Goal: Information Seeking & Learning: Learn about a topic

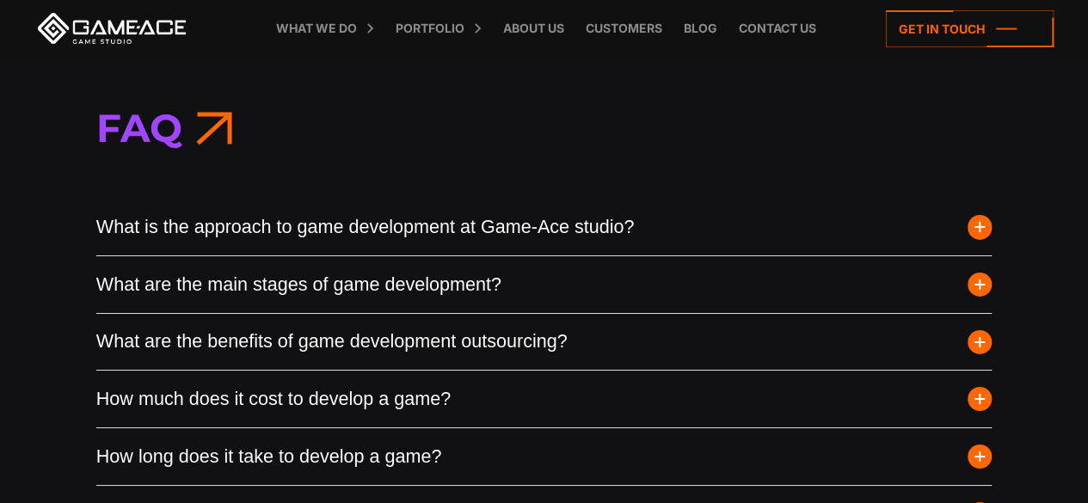
scroll to position [6365, 0]
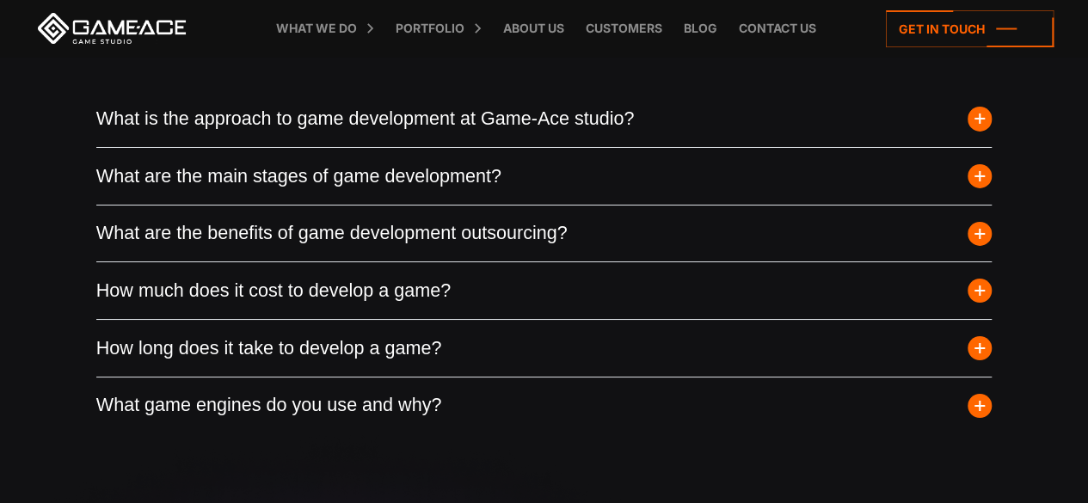
drag, startPoint x: 60, startPoint y: 179, endPoint x: 537, endPoint y: 169, distance: 476.6
click at [537, 169] on div "Faq What is the approach to game development at Game-Ace studio? Game-Ace follo…" at bounding box center [544, 213] width 1088 height 581
copy button "What are the main stages of game development?"
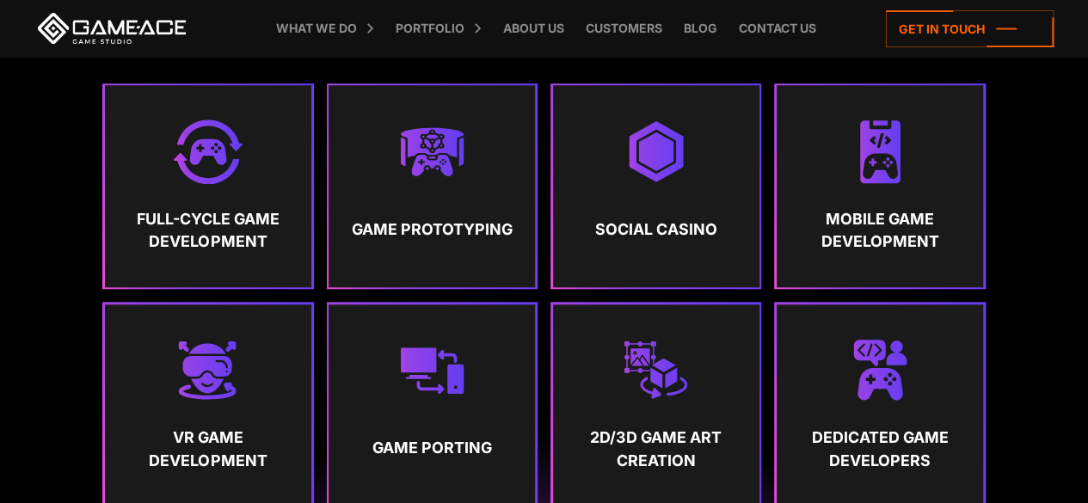
scroll to position [0, 0]
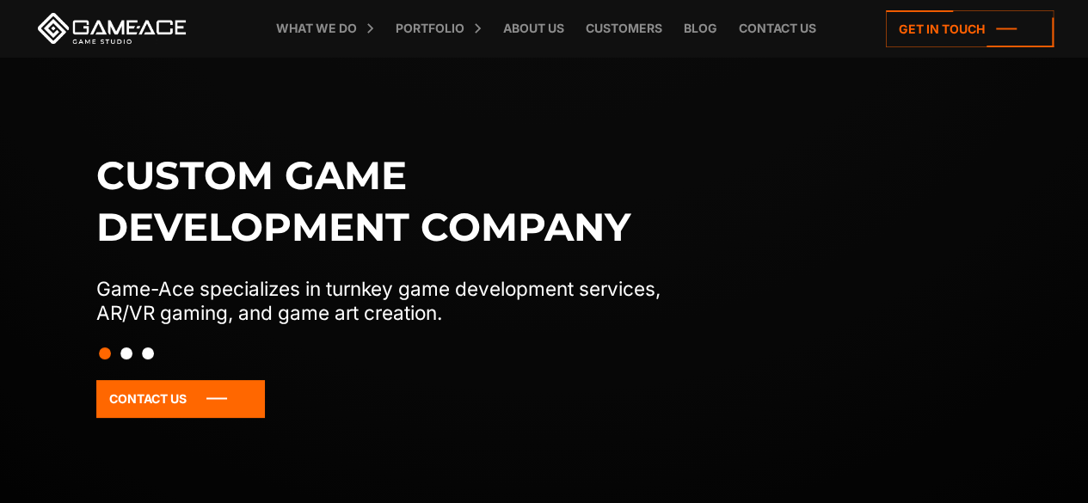
click at [169, 182] on h1 "Custom game development company" at bounding box center [396, 201] width 600 height 103
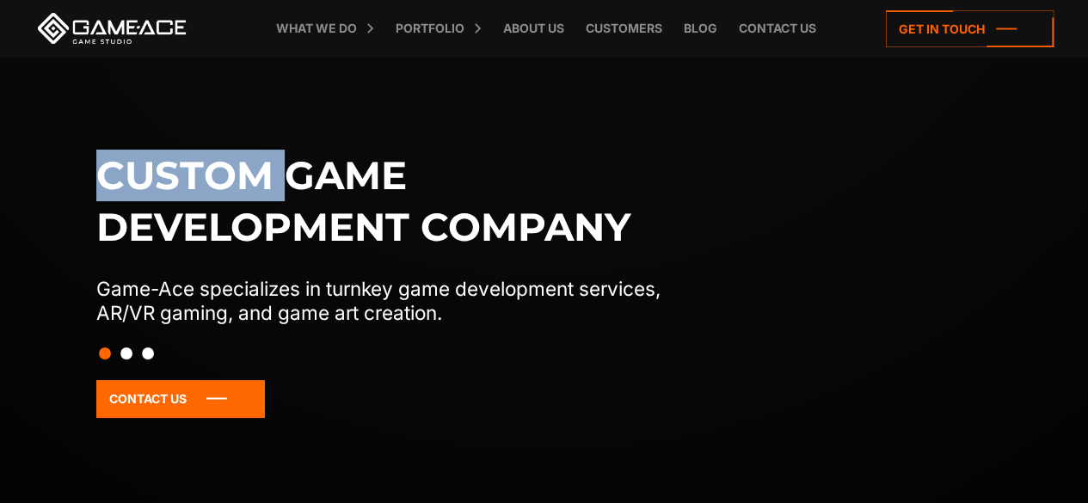
click at [169, 182] on h1 "Custom game development company" at bounding box center [396, 201] width 600 height 103
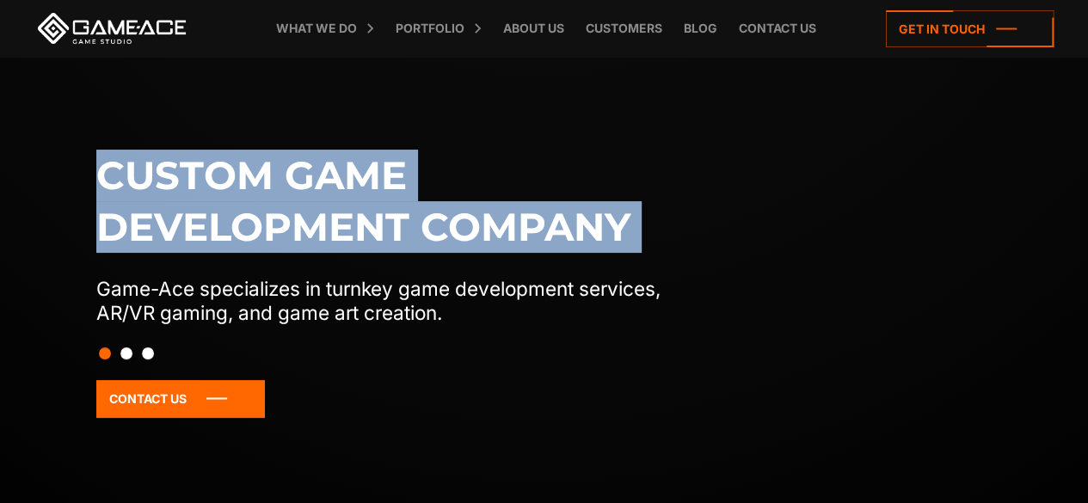
click at [169, 182] on h1 "Custom game development company" at bounding box center [396, 201] width 600 height 103
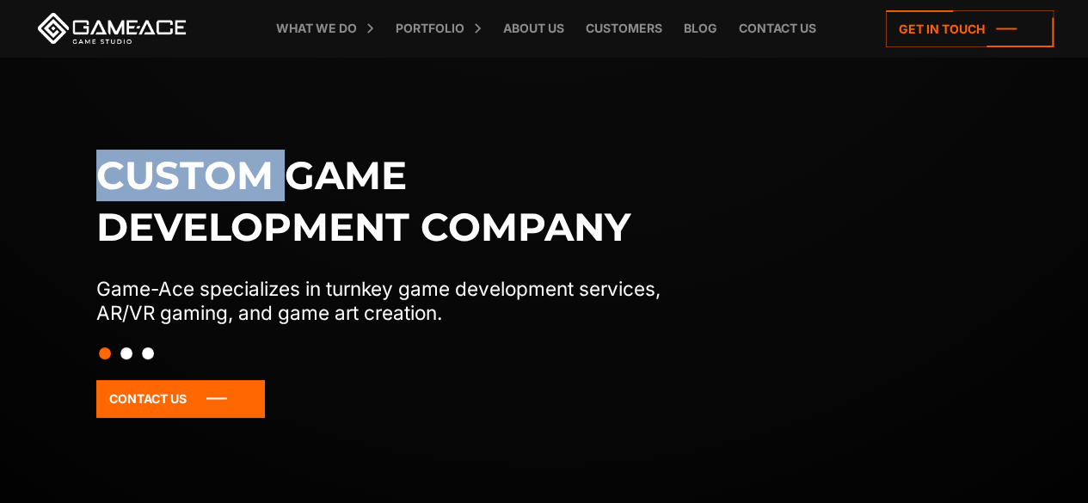
click at [169, 182] on h1 "Custom game development company" at bounding box center [396, 201] width 600 height 103
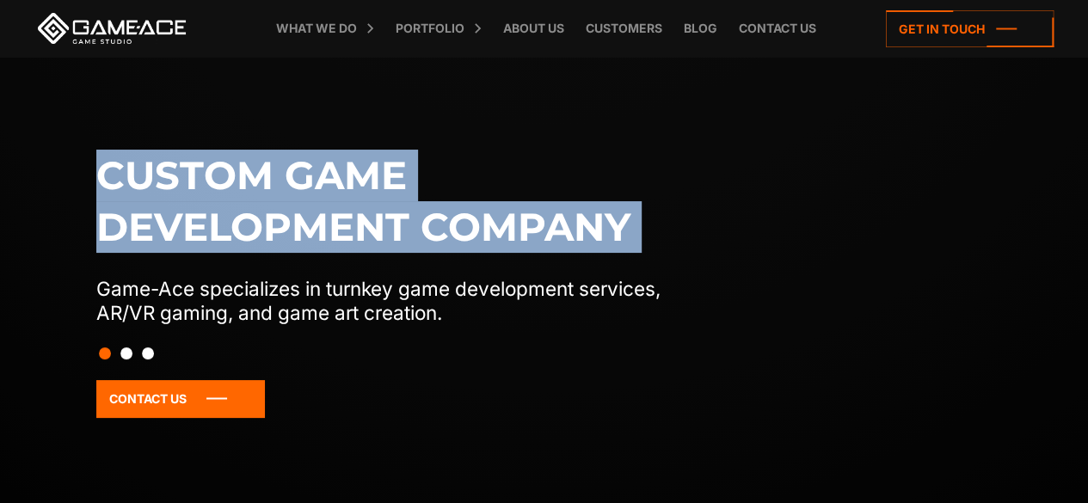
click at [169, 182] on h1 "Custom game development company" at bounding box center [396, 201] width 600 height 103
click at [126, 354] on button "Slide 2" at bounding box center [126, 353] width 12 height 29
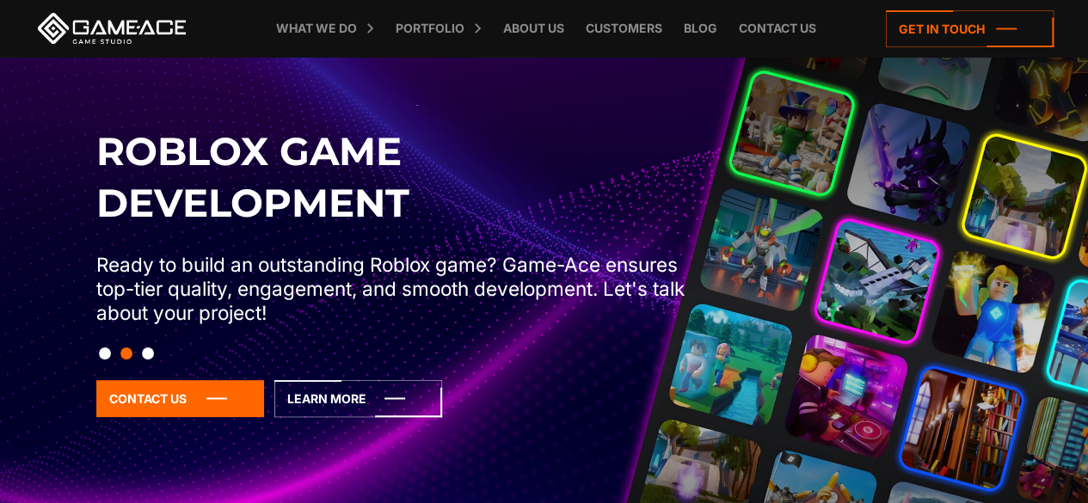
click at [145, 353] on button "Slide 3" at bounding box center [148, 353] width 12 height 29
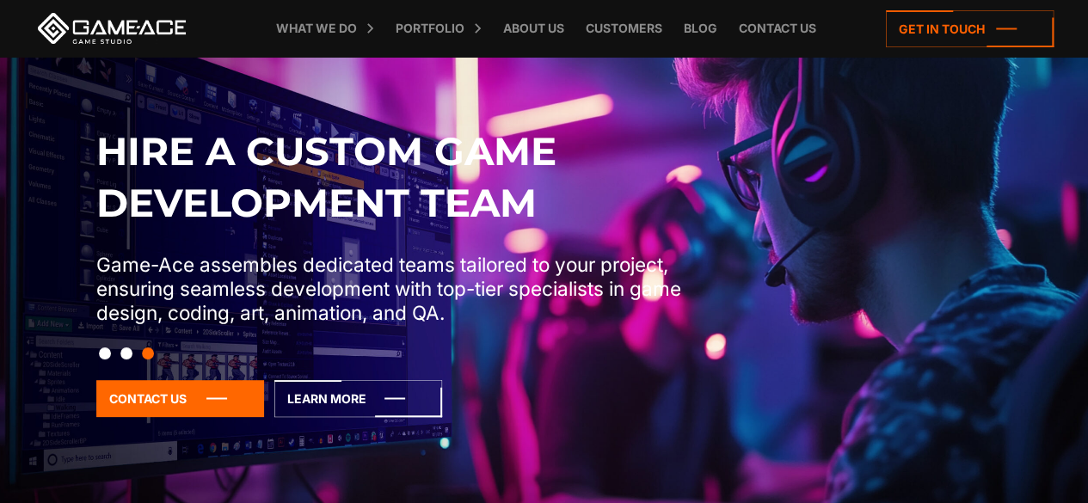
click at [339, 311] on p "Game-Ace assembles dedicated teams tailored to your project, ensuring seamless …" at bounding box center [396, 289] width 600 height 72
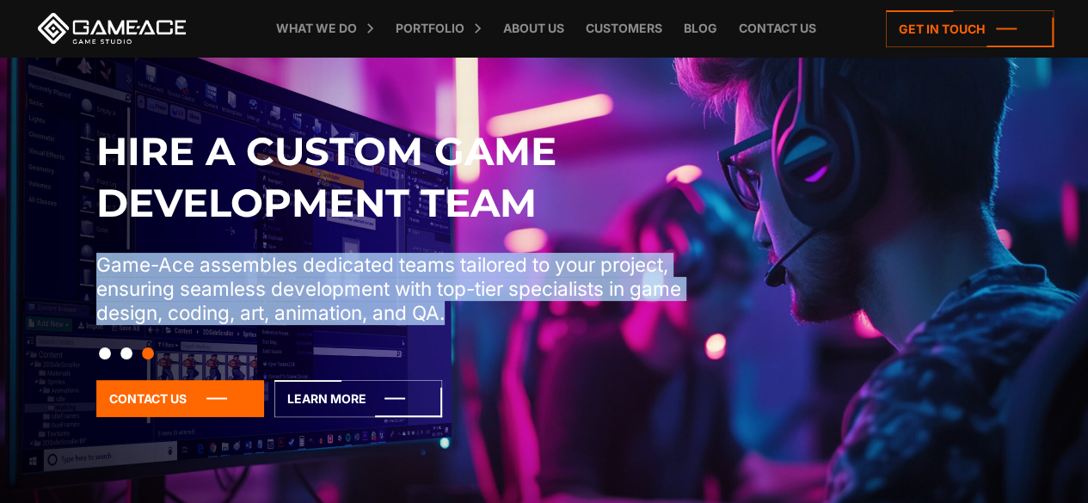
click at [339, 311] on p "Game-Ace assembles dedicated teams tailored to your project, ensuring seamless …" at bounding box center [396, 289] width 600 height 72
